Goal: Task Accomplishment & Management: Complete application form

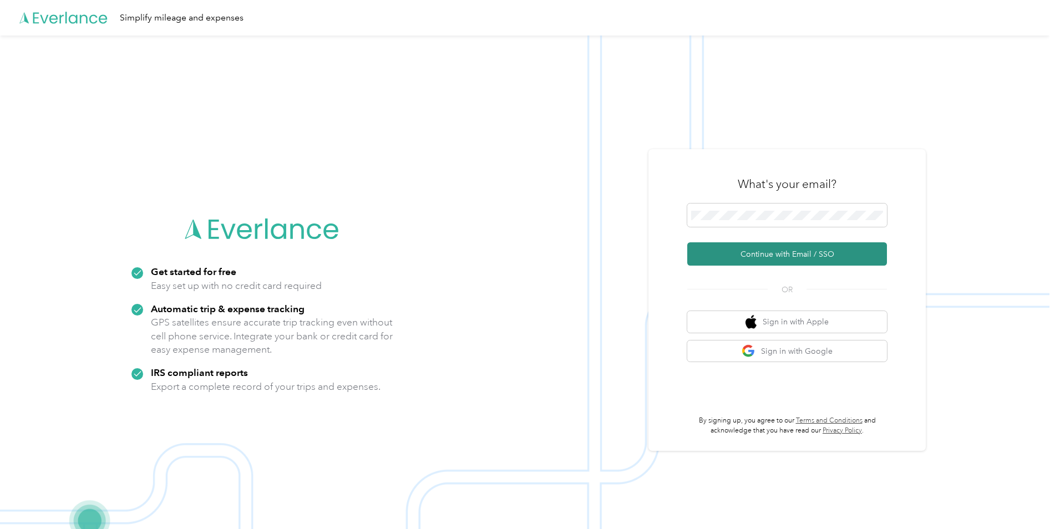
click at [745, 256] on button "Continue with Email / SSO" at bounding box center [787, 253] width 200 height 23
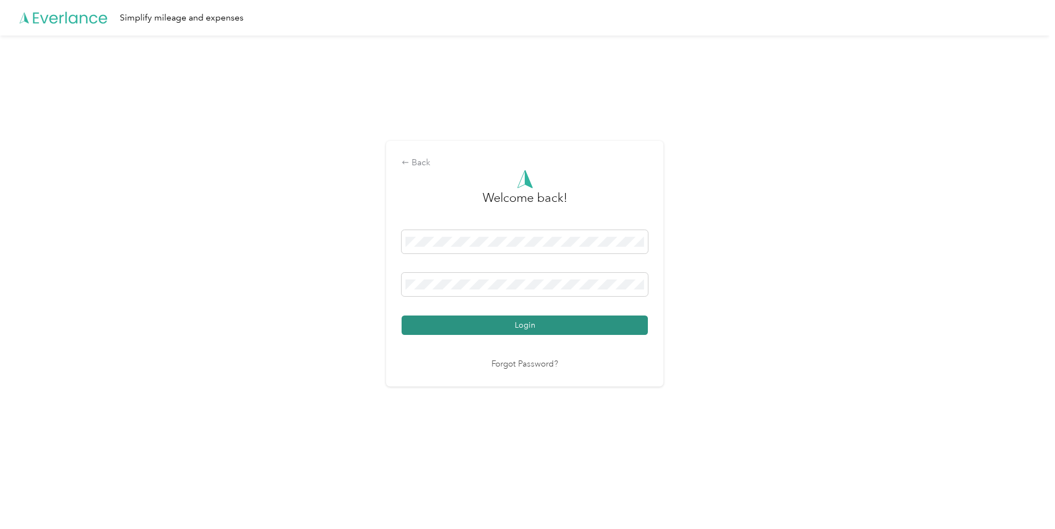
click at [512, 330] on button "Login" at bounding box center [525, 325] width 246 height 19
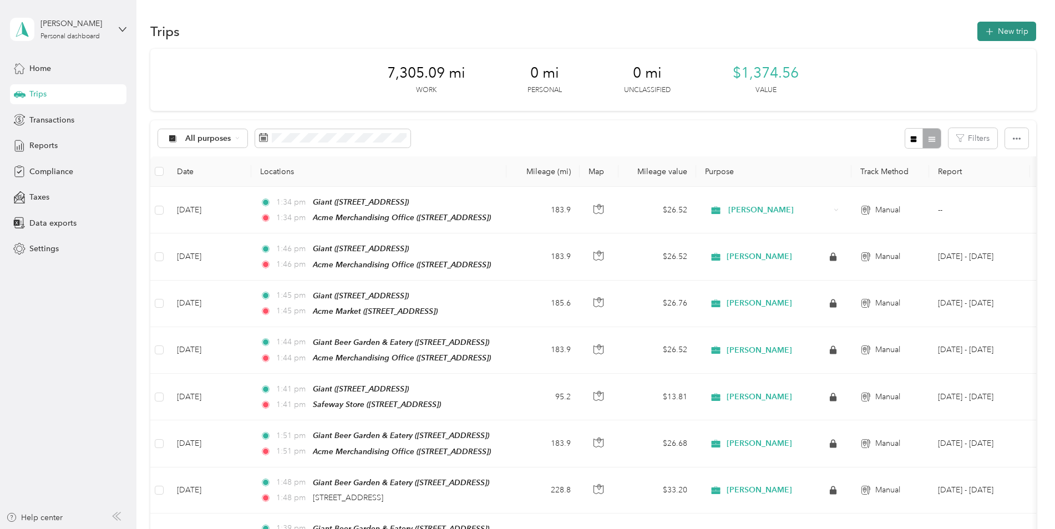
click at [1019, 32] on button "New trip" at bounding box center [1007, 31] width 59 height 19
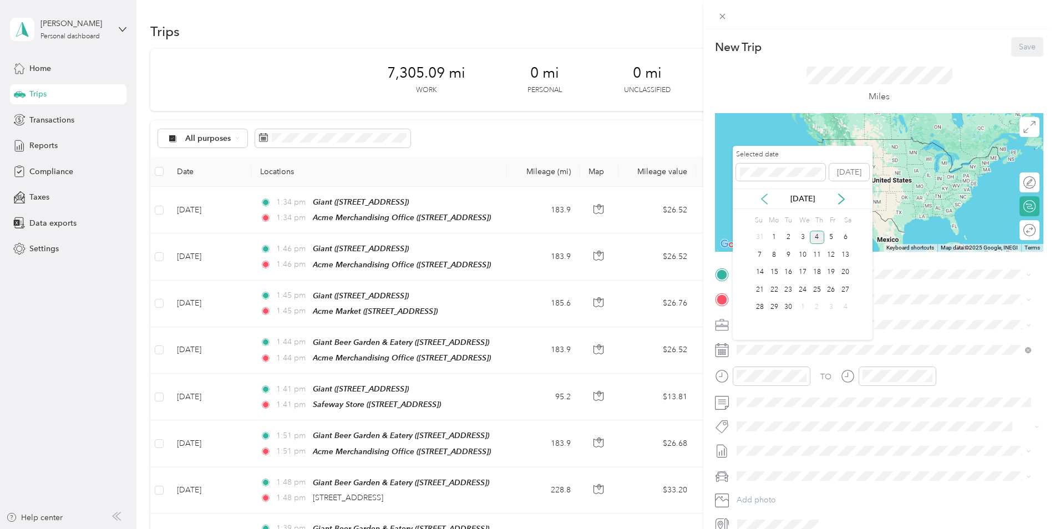
click at [764, 200] on icon at bounding box center [764, 199] width 11 height 11
click at [804, 292] on div "20" at bounding box center [803, 290] width 14 height 14
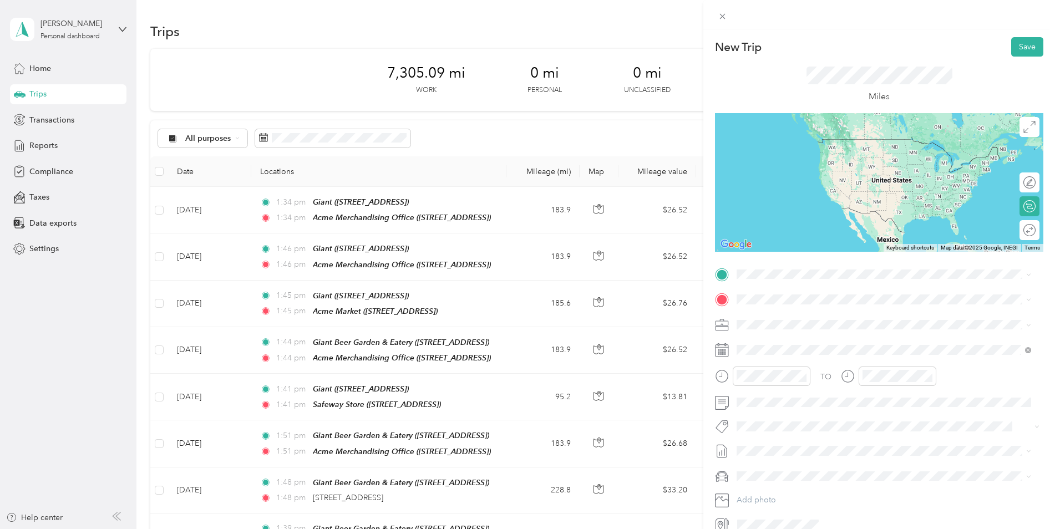
click at [819, 408] on span "[STREET_ADDRESS]" at bounding box center [793, 407] width 70 height 9
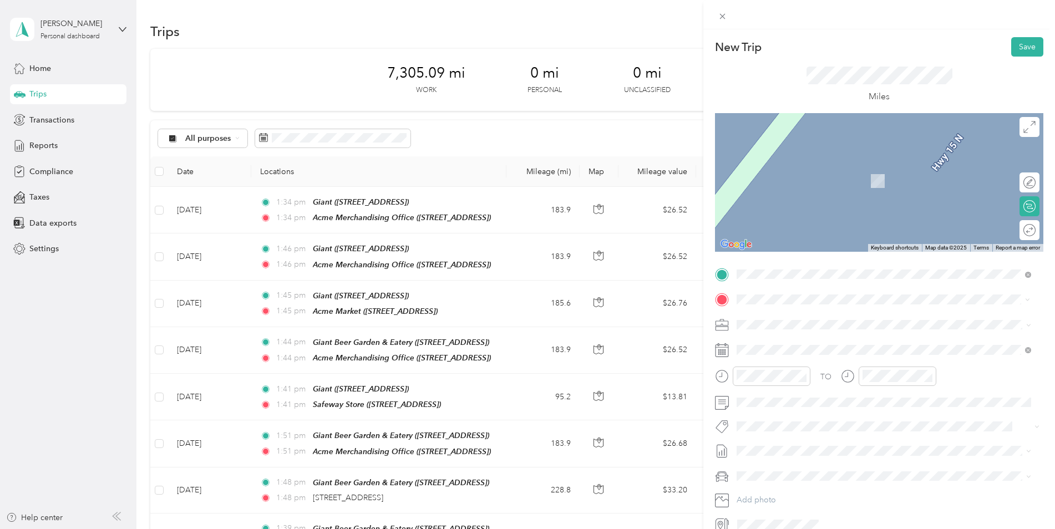
click at [845, 393] on div "TEAM Acme Market [STREET_ADDRESS]" at bounding box center [801, 390] width 87 height 27
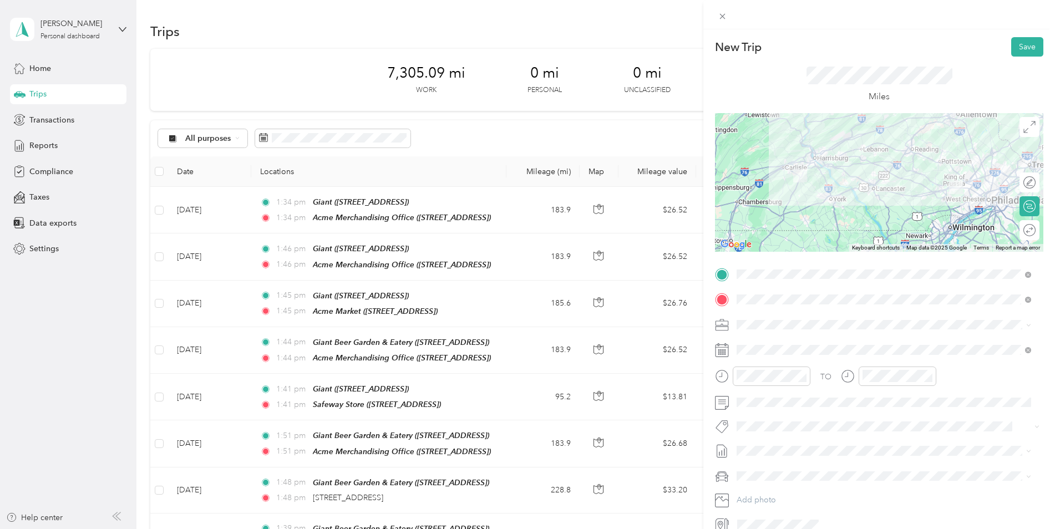
click at [1023, 236] on div "Round trip" at bounding box center [1030, 230] width 20 height 20
click at [1023, 229] on div at bounding box center [1024, 231] width 23 height 12
click at [1026, 45] on button "Save" at bounding box center [1027, 46] width 32 height 19
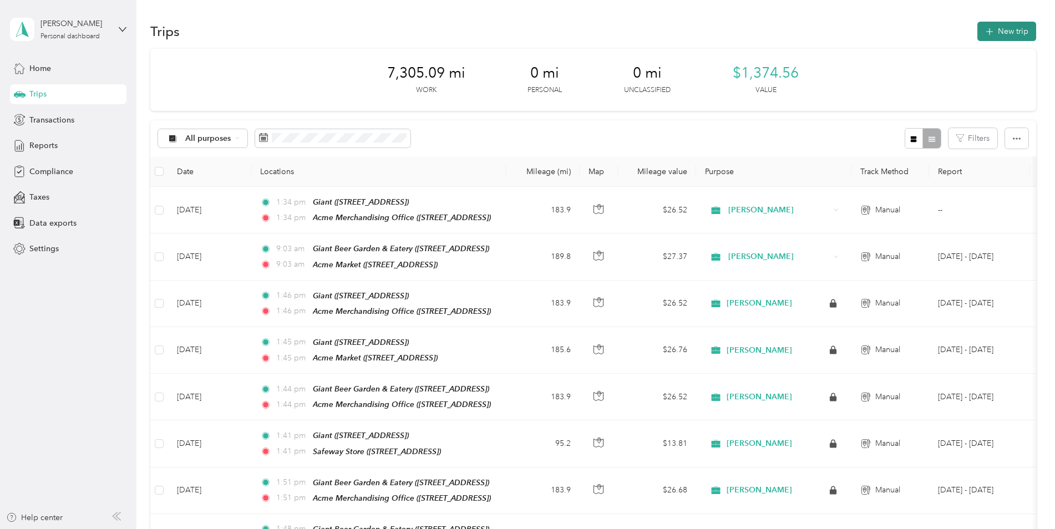
click at [1025, 31] on button "New trip" at bounding box center [1007, 31] width 59 height 19
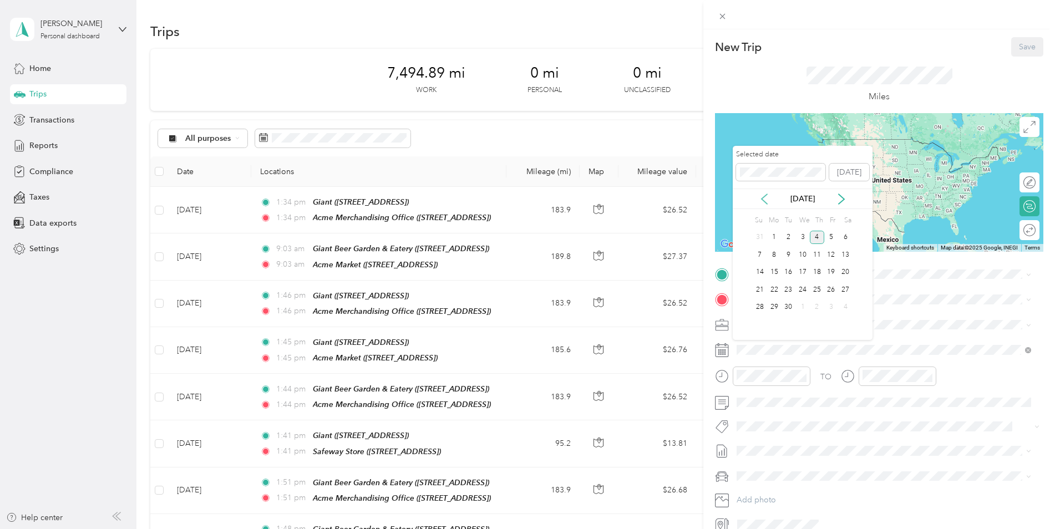
click at [761, 196] on icon at bounding box center [764, 199] width 11 height 11
click at [775, 307] on div "25" at bounding box center [774, 308] width 14 height 14
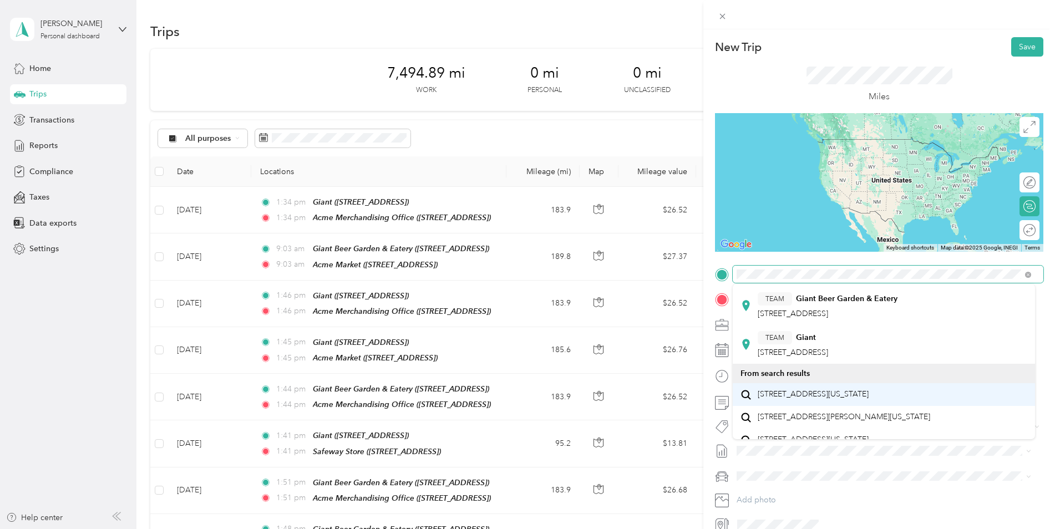
scroll to position [111, 0]
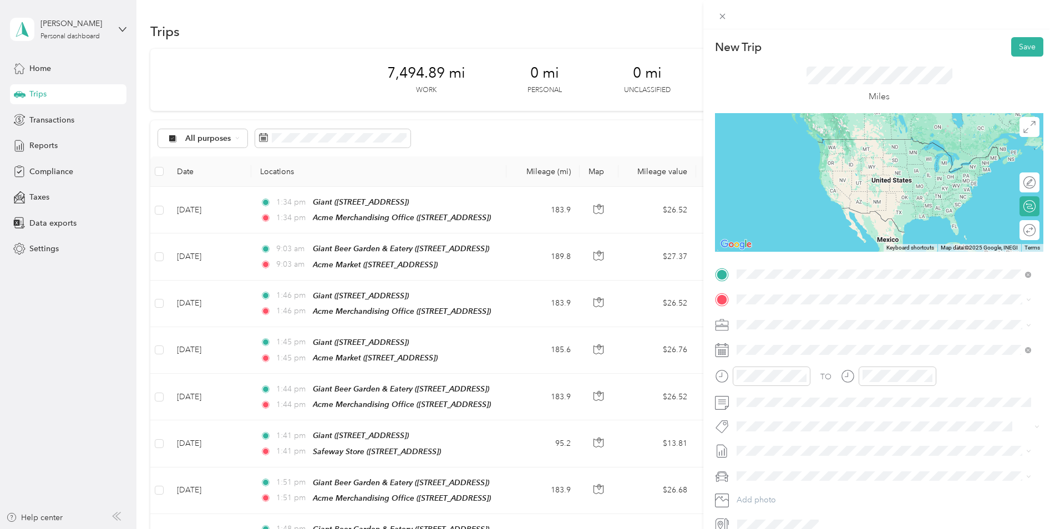
click at [811, 337] on span "[STREET_ADDRESS]" at bounding box center [793, 340] width 70 height 9
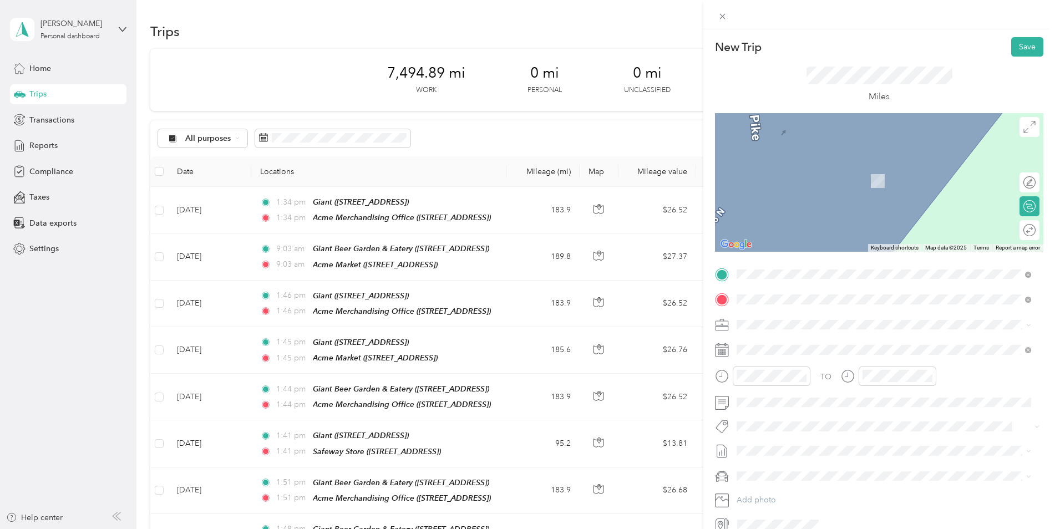
click at [828, 355] on span "[STREET_ADDRESS]" at bounding box center [793, 359] width 70 height 9
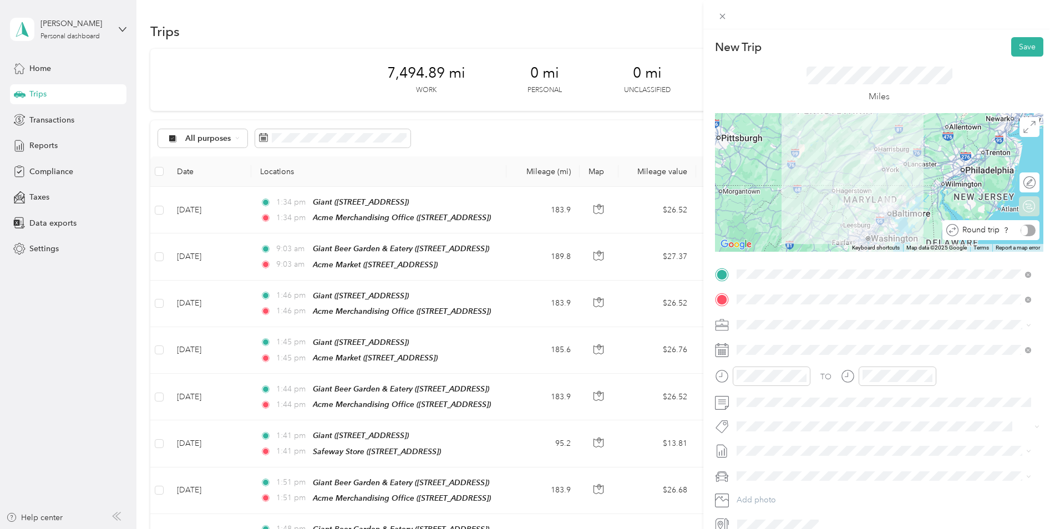
click at [1019, 236] on div "Round trip" at bounding box center [991, 230] width 97 height 20
click at [1021, 229] on div at bounding box center [1024, 231] width 23 height 12
click at [1026, 49] on button "Save" at bounding box center [1027, 46] width 32 height 19
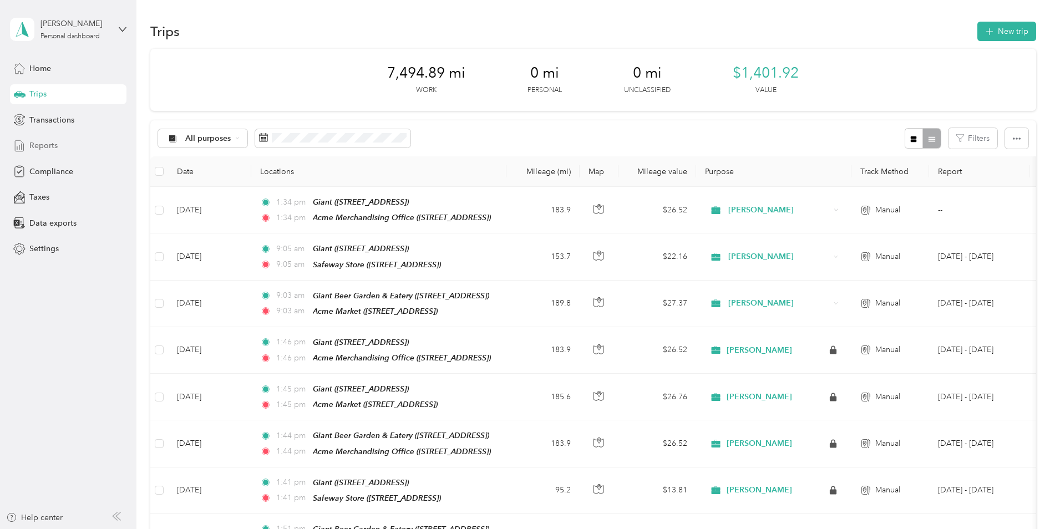
click at [57, 147] on div "Reports" at bounding box center [68, 146] width 117 height 20
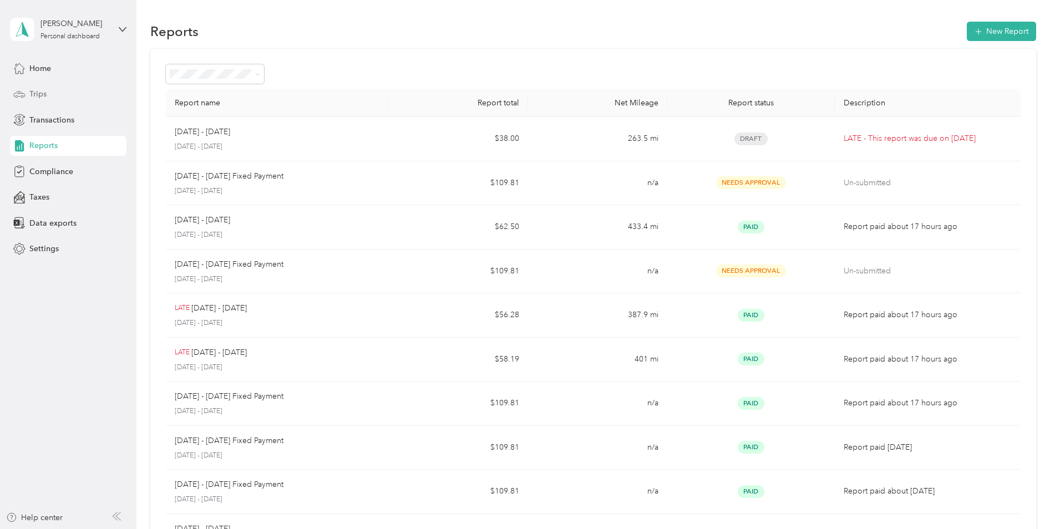
click at [37, 91] on span "Trips" at bounding box center [37, 94] width 17 height 12
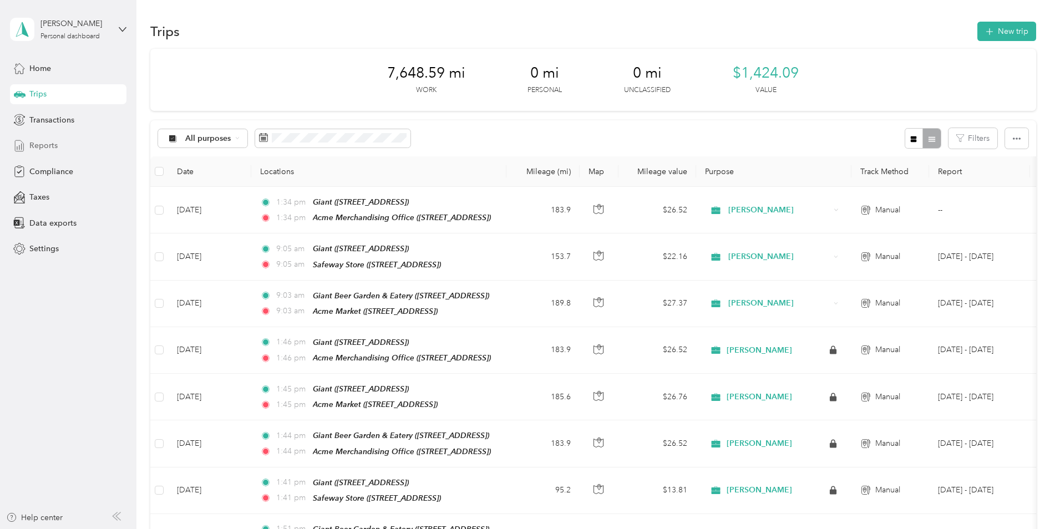
click at [33, 141] on span "Reports" at bounding box center [43, 146] width 28 height 12
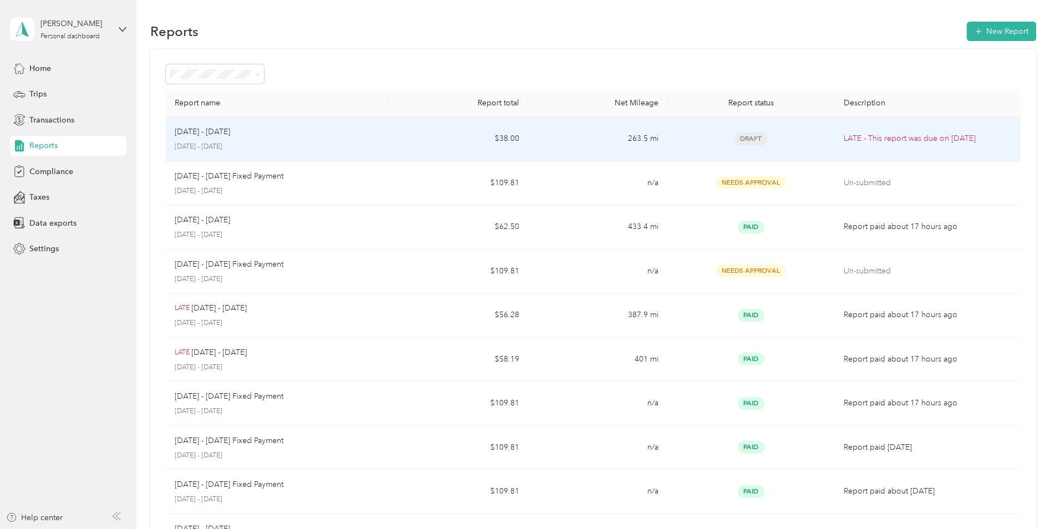
click at [262, 137] on div "[DATE] - [DATE]" at bounding box center [277, 132] width 205 height 12
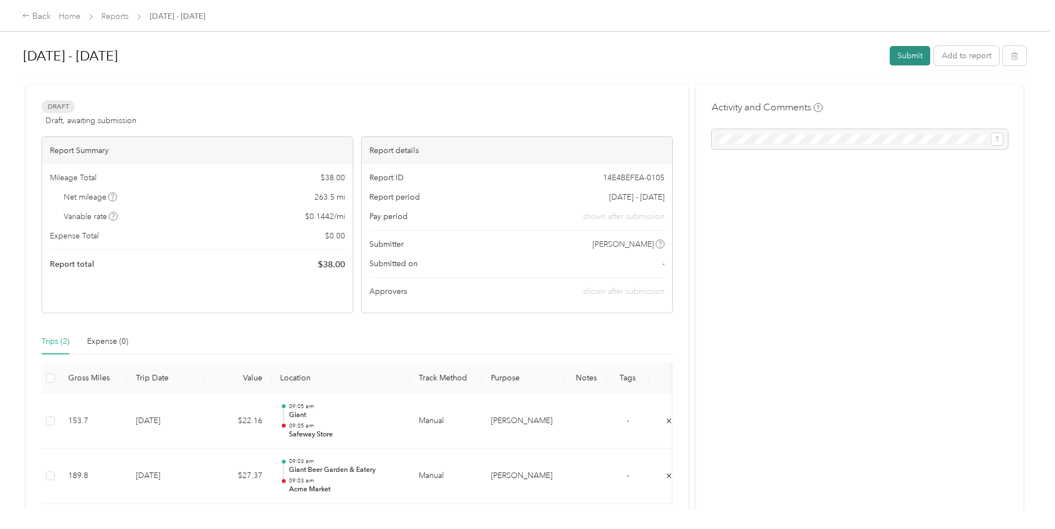
click at [912, 58] on button "Submit" at bounding box center [910, 55] width 41 height 19
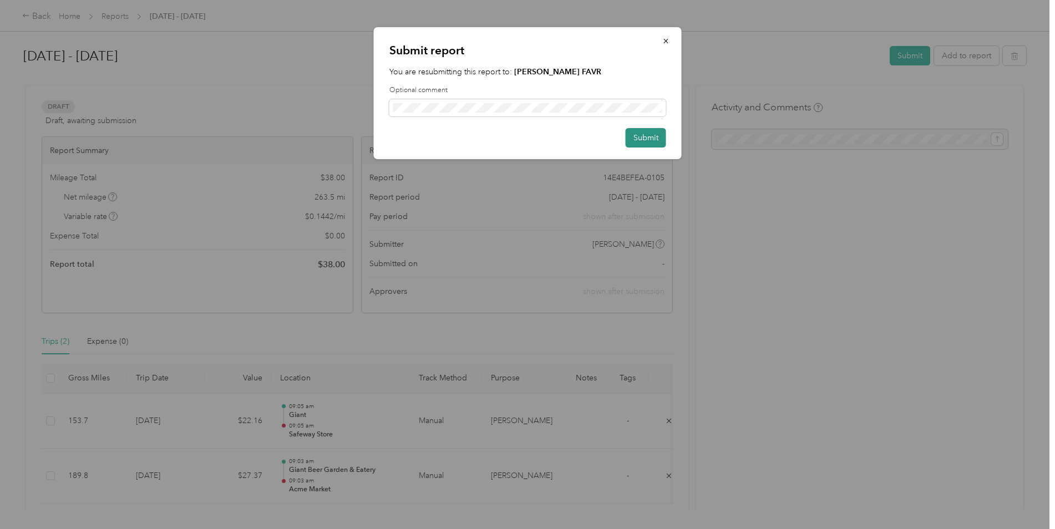
click at [640, 145] on button "Submit" at bounding box center [646, 137] width 41 height 19
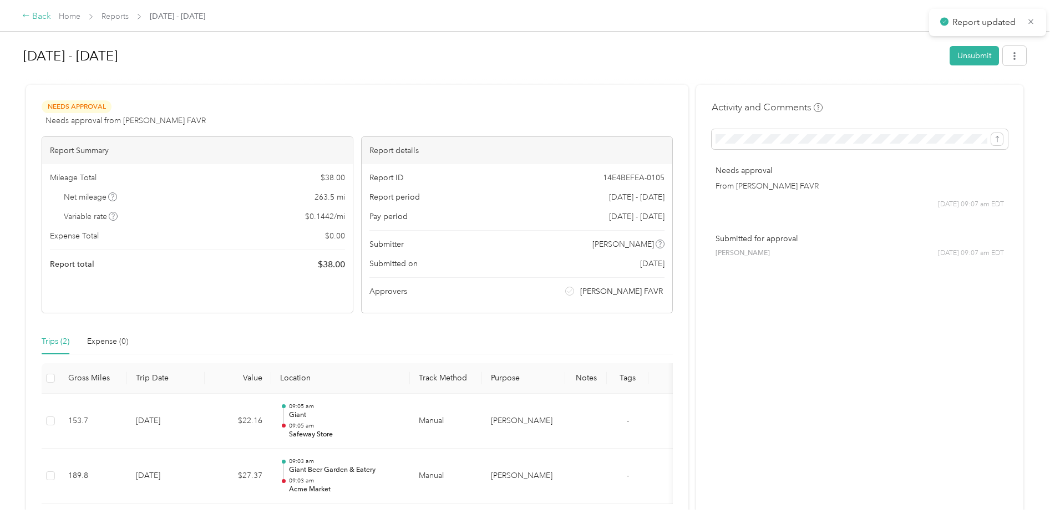
click at [42, 14] on div "Back" at bounding box center [36, 16] width 29 height 13
